Goal: Task Accomplishment & Management: Use online tool/utility

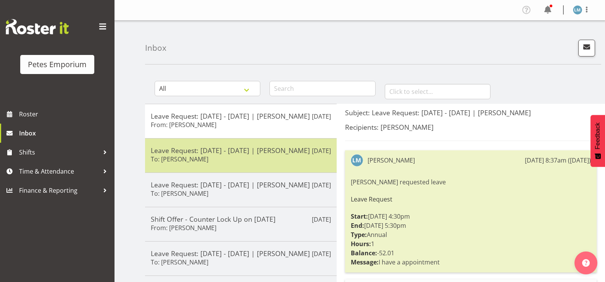
click at [157, 163] on h6 "To: Jodine Bunn" at bounding box center [180, 159] width 58 height 8
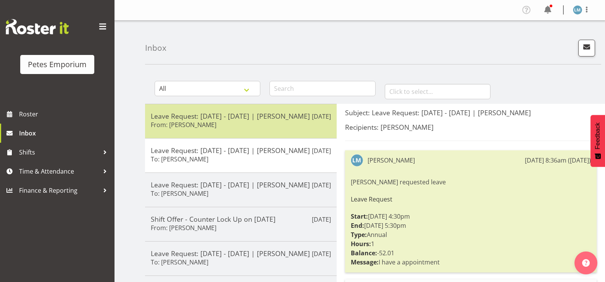
click at [172, 120] on h5 "Leave Request: 10/10/25 - 10/10/25 | Lianne Morete" at bounding box center [241, 116] width 180 height 8
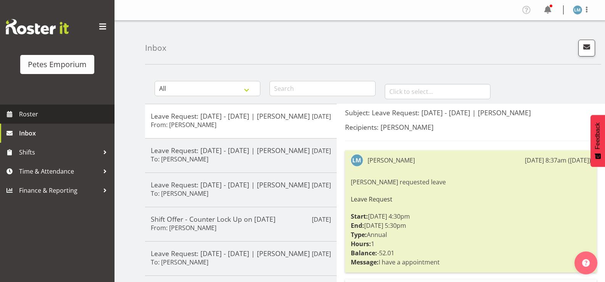
click at [43, 118] on span "Roster" at bounding box center [65, 113] width 92 height 11
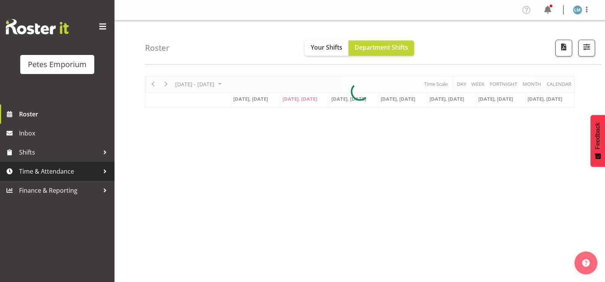
click at [60, 172] on span "Time & Attendance" at bounding box center [59, 171] width 80 height 11
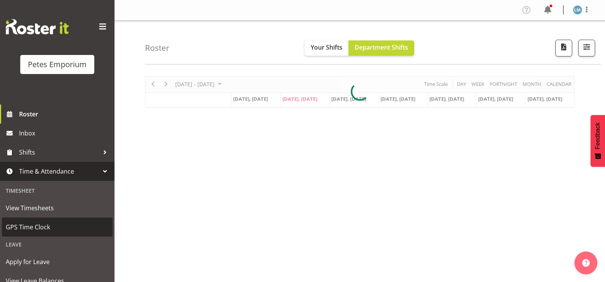
click at [59, 223] on span "GPS Time Clock" at bounding box center [57, 226] width 103 height 11
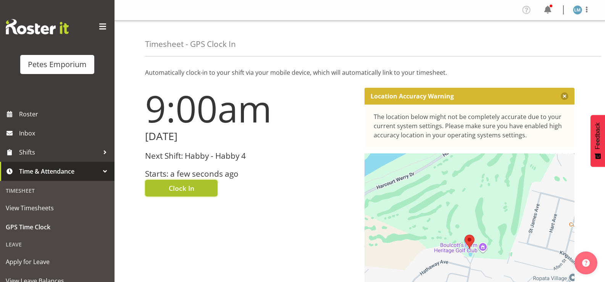
click at [177, 192] on span "Clock In" at bounding box center [182, 188] width 26 height 10
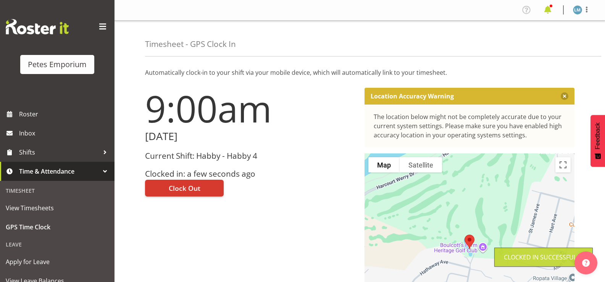
click at [550, 10] on span at bounding box center [548, 10] width 12 height 12
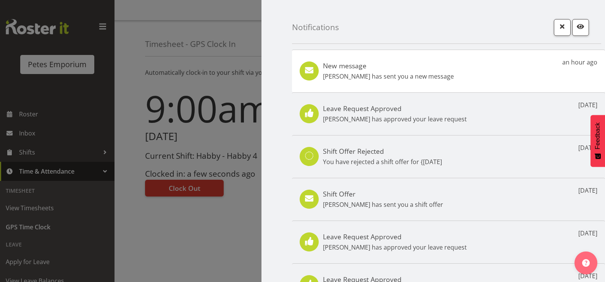
click at [421, 76] on p "Jodine Bunn has sent you a new message" at bounding box center [388, 76] width 131 height 9
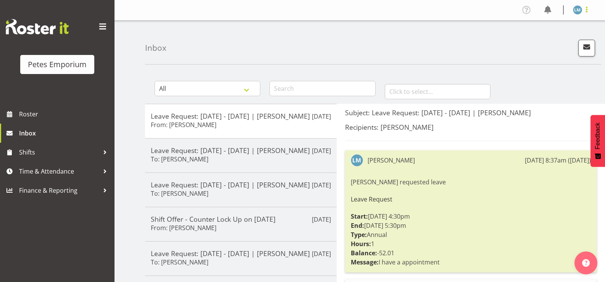
click at [586, 10] on span at bounding box center [586, 9] width 9 height 9
click at [538, 42] on link "Log Out" at bounding box center [554, 40] width 73 height 14
